Goal: Use online tool/utility: Utilize a website feature to perform a specific function

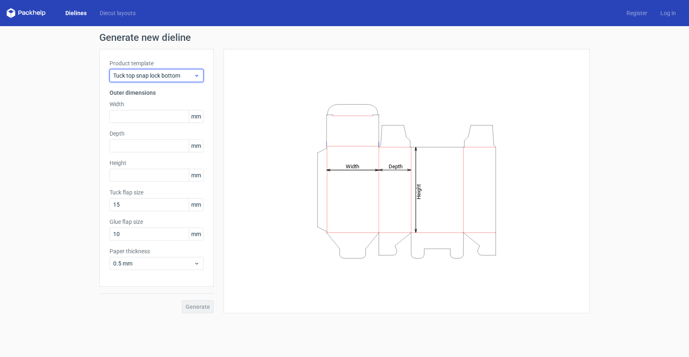
click at [196, 75] on icon at bounding box center [197, 75] width 6 height 7
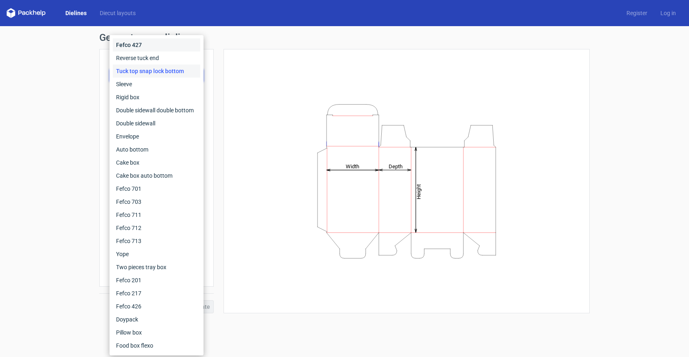
click at [148, 48] on div "Fefco 427" at bounding box center [156, 44] width 87 height 13
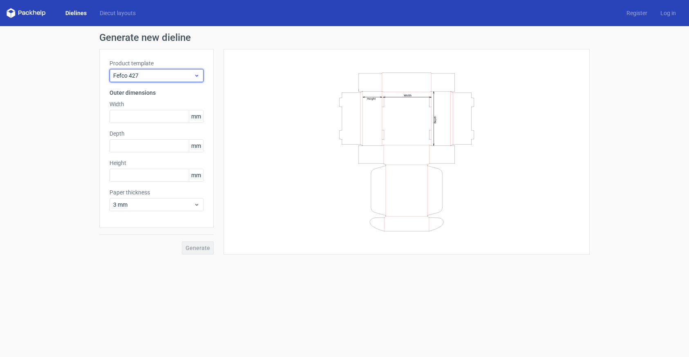
click at [196, 79] on div "Fefco 427" at bounding box center [157, 75] width 94 height 13
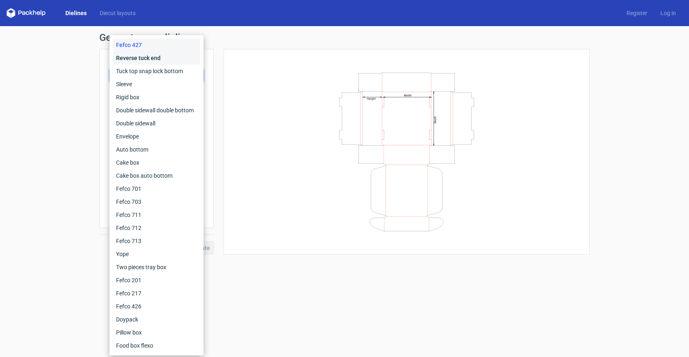
click at [162, 61] on div "Reverse tuck end" at bounding box center [156, 57] width 87 height 13
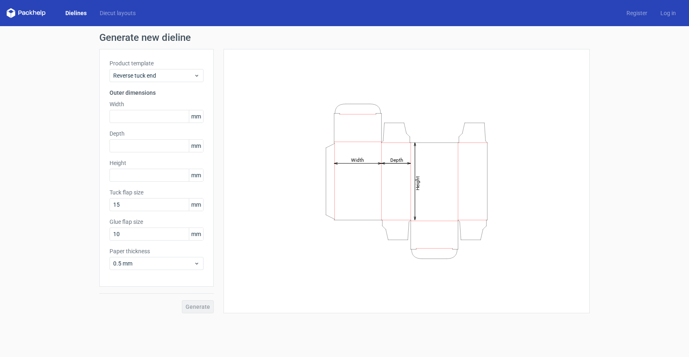
click at [192, 117] on span "mm" at bounding box center [196, 116] width 14 height 12
click at [196, 118] on span "mm" at bounding box center [196, 116] width 14 height 12
click at [197, 116] on span "mm" at bounding box center [196, 116] width 14 height 12
click at [197, 67] on label "Product template" at bounding box center [157, 63] width 94 height 8
click at [197, 76] on use at bounding box center [196, 76] width 3 height 2
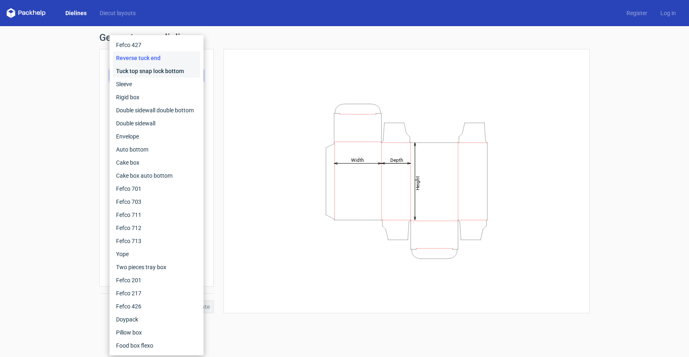
click at [149, 72] on div "Tuck top snap lock bottom" at bounding box center [156, 71] width 87 height 13
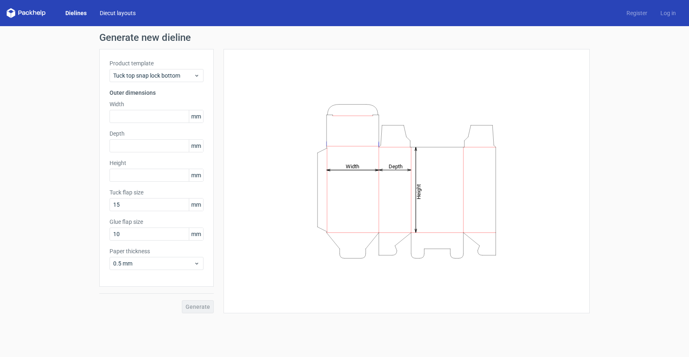
click at [117, 17] on div "Dielines Diecut layouts" at bounding box center [75, 13] width 136 height 10
click at [118, 15] on link "Diecut layouts" at bounding box center [117, 13] width 49 height 8
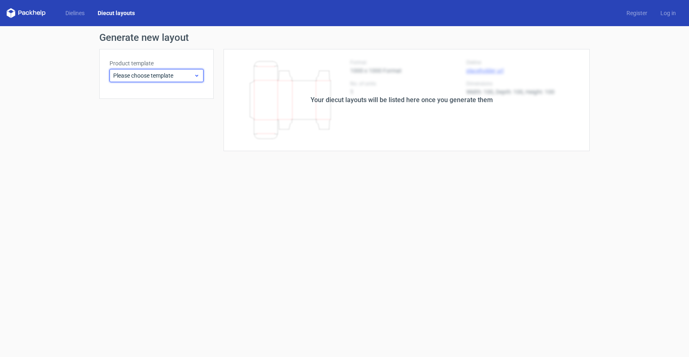
click at [150, 82] on div "Please choose template" at bounding box center [157, 75] width 94 height 13
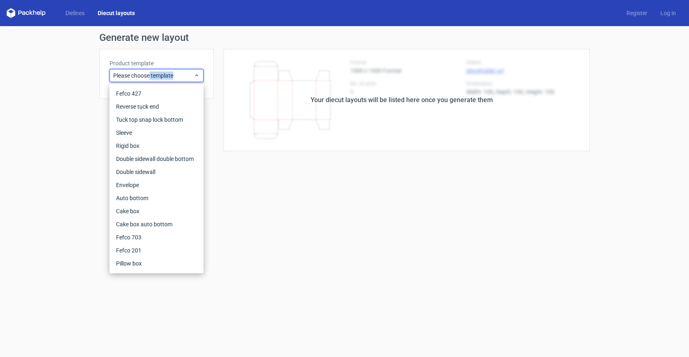
click at [150, 78] on span "Please choose template" at bounding box center [153, 76] width 80 height 8
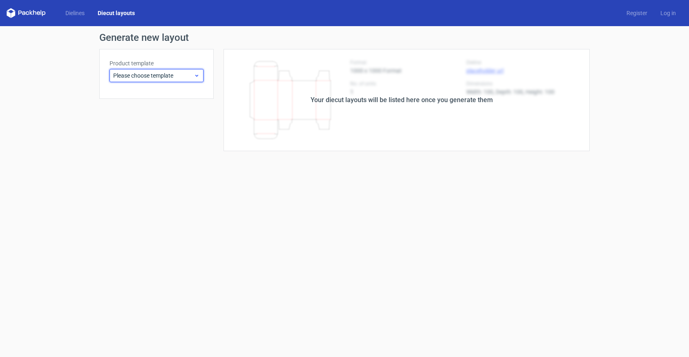
click at [151, 78] on span "Please choose template" at bounding box center [153, 76] width 80 height 8
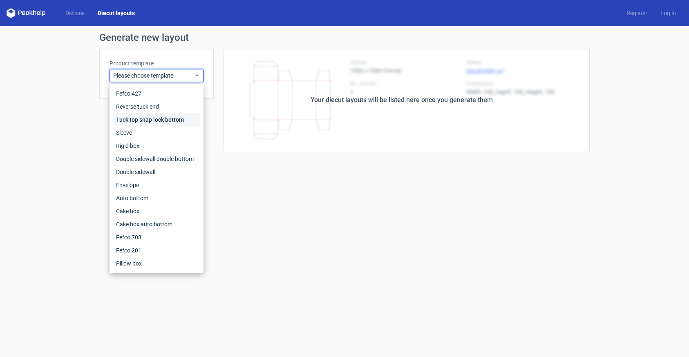
click at [147, 120] on div "Tuck top snap lock bottom" at bounding box center [156, 119] width 87 height 13
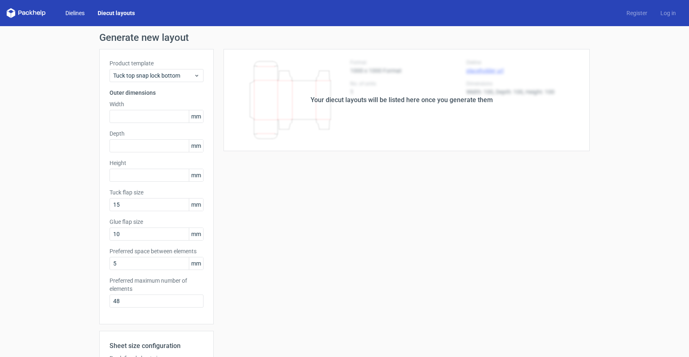
click at [75, 15] on link "Dielines" at bounding box center [75, 13] width 32 height 8
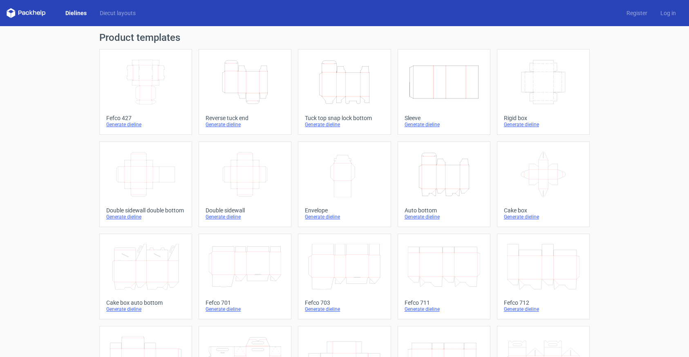
click at [520, 123] on div "Generate dieline" at bounding box center [543, 124] width 79 height 7
